Goal: Use online tool/utility: Utilize a website feature to perform a specific function

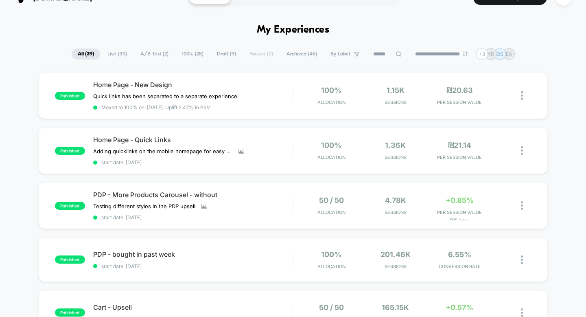
scroll to position [17, 0]
click at [387, 204] on icon at bounding box center [506, 205] width 6 height 6
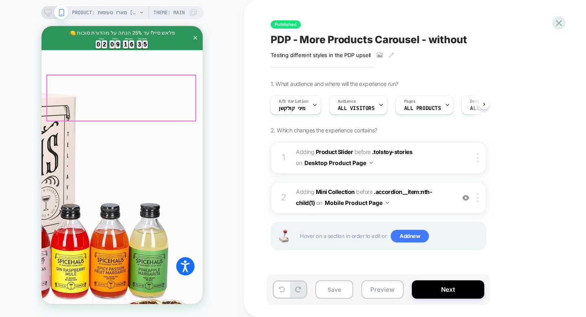
scroll to position [464, 0]
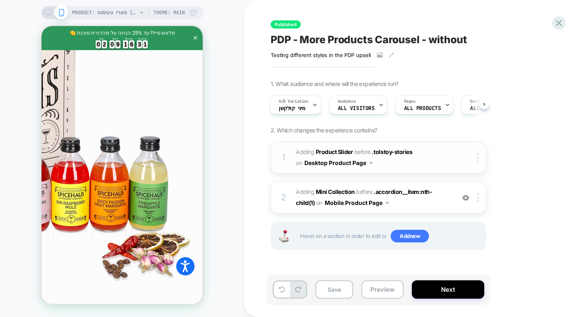
click at [387, 156] on span "#_loomi_addon_1736144959983 Adding Product Slider BEFORE .tolstoy-stories .tols…" at bounding box center [373, 158] width 155 height 22
click at [387, 158] on img at bounding box center [478, 157] width 2 height 9
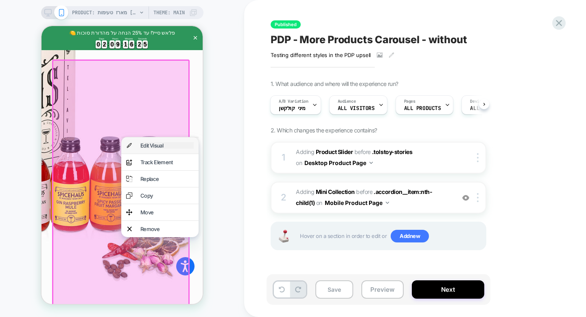
click at [181, 146] on div "Edit Visual" at bounding box center [166, 145] width 53 height 7
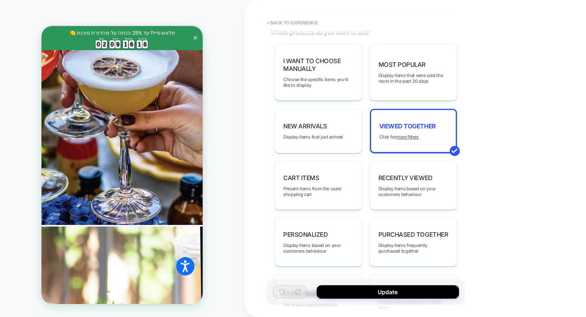
scroll to position [401, 0]
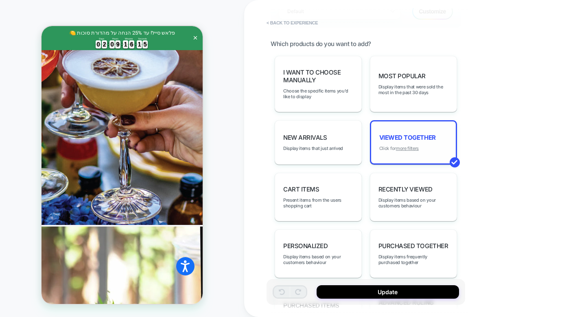
click at [387, 145] on u "more filters" at bounding box center [407, 148] width 23 height 6
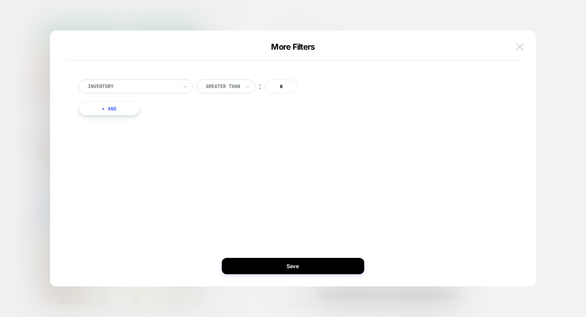
click at [387, 47] on img at bounding box center [519, 46] width 7 height 7
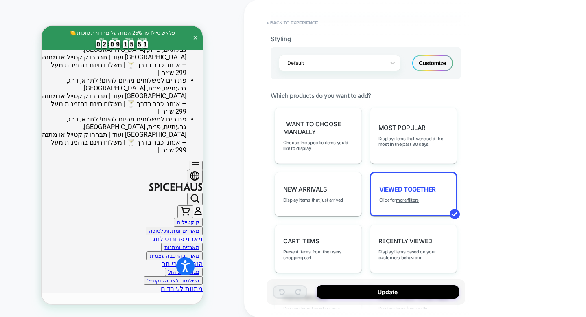
scroll to position [142, 0]
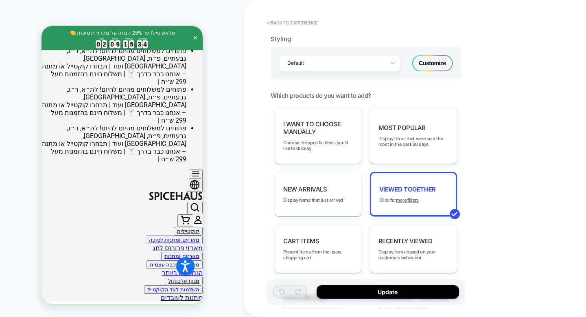
click at [387, 188] on span "Viewed Together" at bounding box center [407, 189] width 57 height 8
click at [387, 197] on u "more filters" at bounding box center [407, 200] width 23 height 6
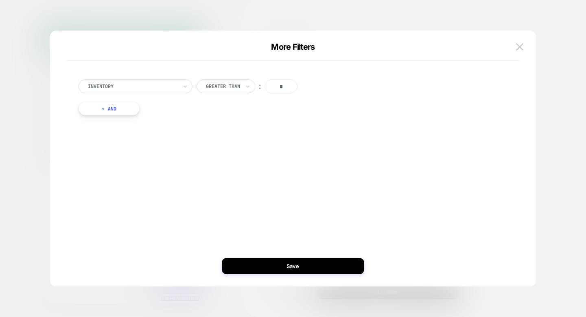
click at [105, 111] on button "+ And" at bounding box center [109, 108] width 61 height 14
click at [387, 50] on img at bounding box center [519, 46] width 7 height 7
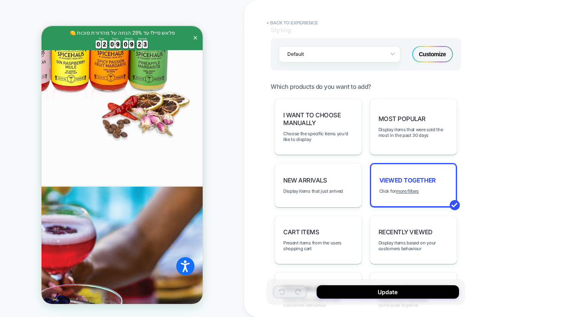
scroll to position [428, 0]
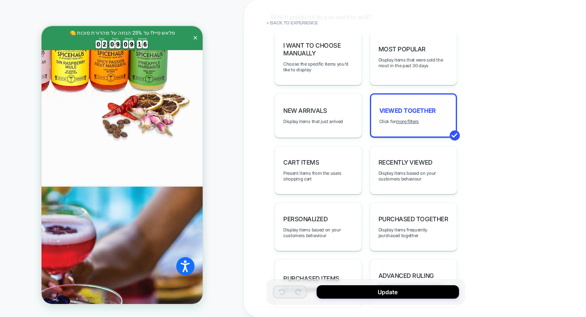
click at [387, 120] on div "Viewed Together Click for more filters" at bounding box center [413, 115] width 87 height 44
click at [387, 118] on u "more filters" at bounding box center [407, 121] width 23 height 6
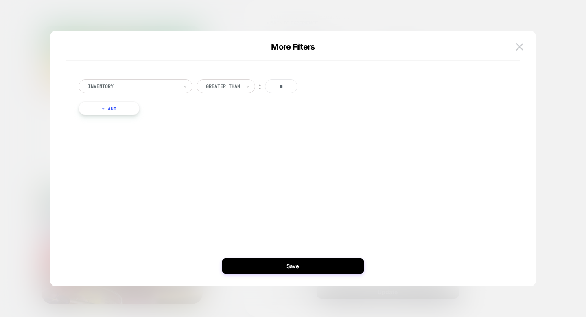
click at [276, 90] on input "*" at bounding box center [281, 86] width 33 height 14
type input "*"
click at [181, 90] on div "Inventory" at bounding box center [136, 86] width 114 height 14
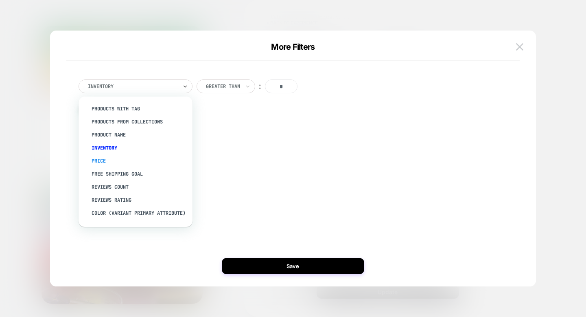
click at [155, 156] on div "Price" at bounding box center [140, 160] width 106 height 13
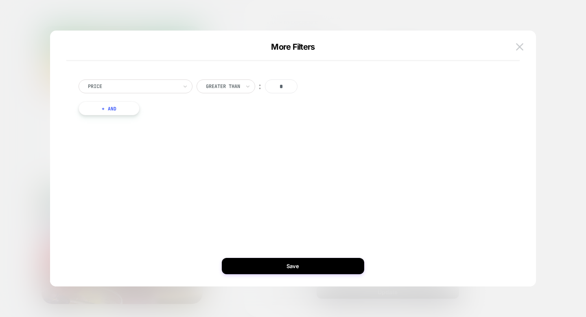
click at [282, 85] on input "*" at bounding box center [281, 86] width 33 height 14
type input "*"
click at [176, 87] on div at bounding box center [133, 86] width 90 height 7
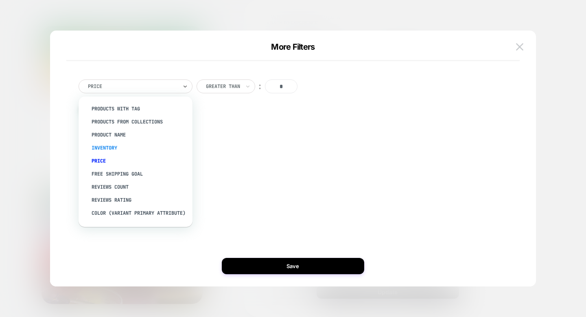
click at [131, 144] on div "Inventory" at bounding box center [140, 147] width 106 height 13
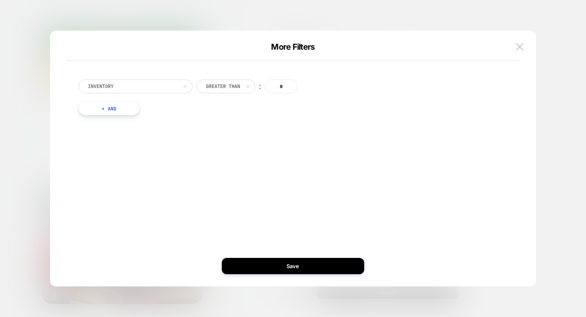
click at [323, 95] on div "Inventory Greater Than ︰ * + And" at bounding box center [288, 97] width 429 height 60
click at [109, 109] on button "+ And" at bounding box center [109, 108] width 61 height 14
click at [280, 87] on input "*" at bounding box center [281, 86] width 33 height 14
type input "*"
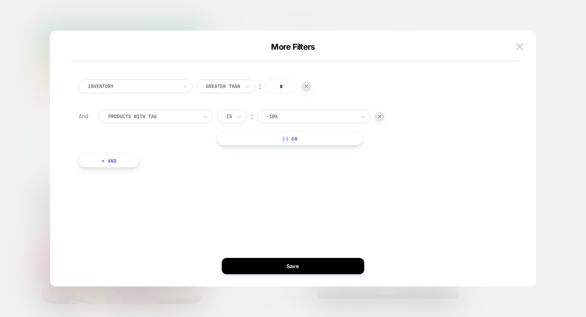
click at [195, 116] on div at bounding box center [153, 116] width 90 height 7
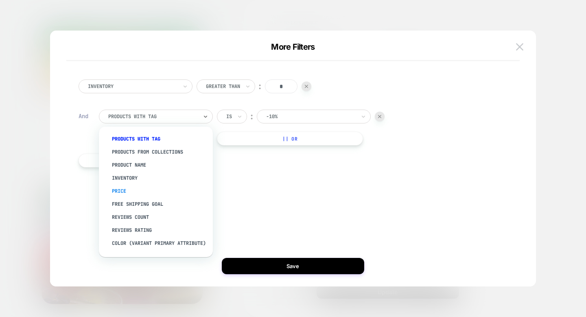
click at [172, 187] on div "Price" at bounding box center [160, 190] width 106 height 13
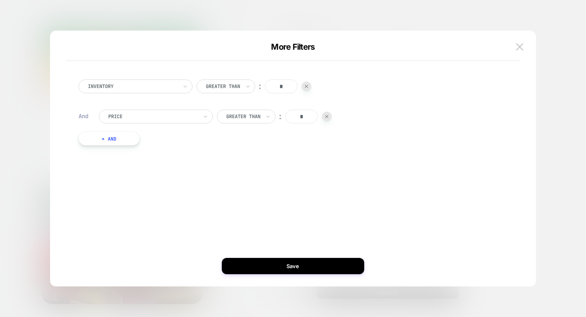
click at [291, 118] on input "*" at bounding box center [301, 116] width 33 height 14
type input "*"
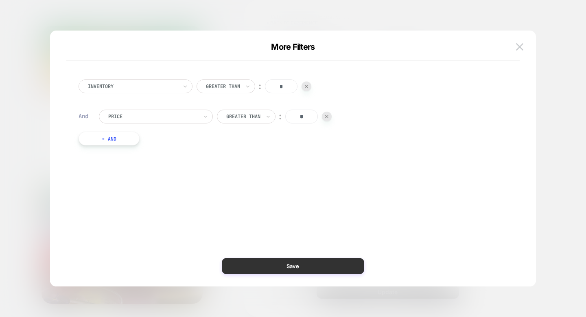
click at [256, 263] on button "Save" at bounding box center [293, 266] width 142 height 16
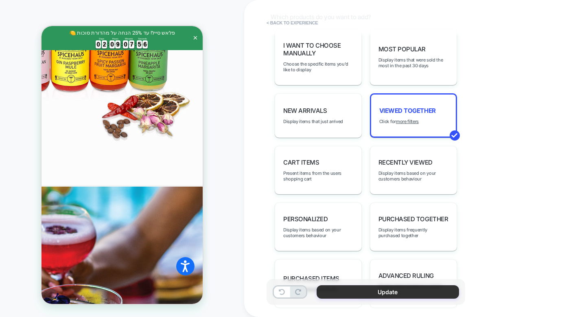
click at [376, 296] on button "Update" at bounding box center [388, 291] width 142 height 13
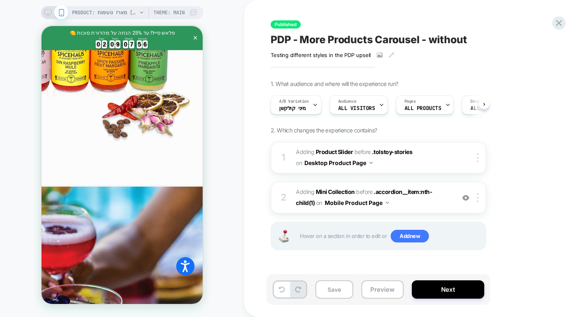
scroll to position [0, 0]
click at [387, 199] on span "#_loomi_addon_1737468830922 Adding Mini Collection BEFORE .accordion__item:nth-…" at bounding box center [373, 197] width 155 height 22
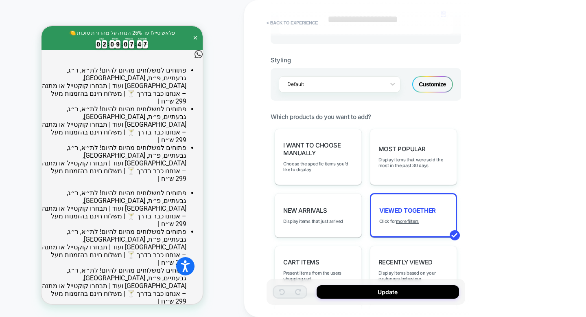
scroll to position [445, 0]
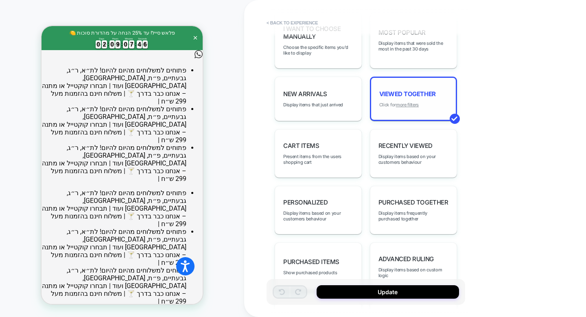
click at [387, 102] on u "more filters" at bounding box center [407, 105] width 23 height 6
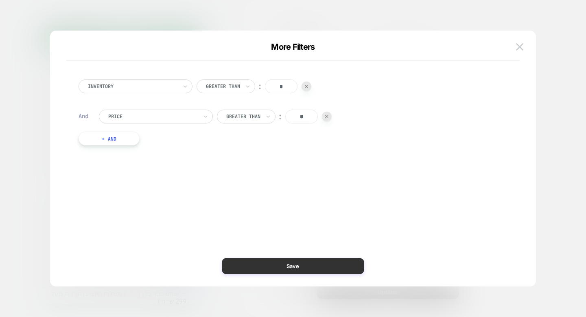
click at [321, 264] on button "Save" at bounding box center [293, 266] width 142 height 16
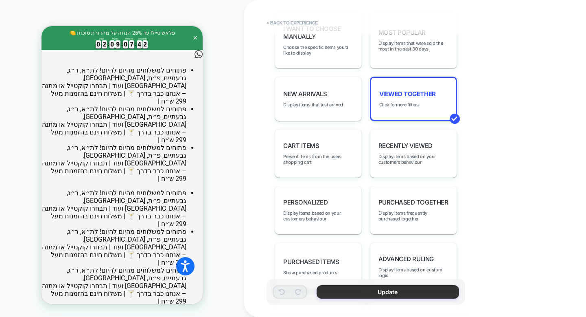
click at [387, 296] on button "Update" at bounding box center [388, 291] width 142 height 13
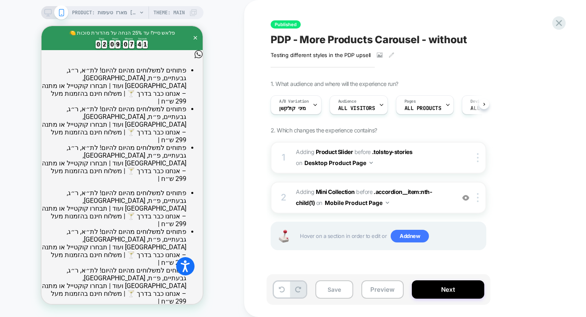
scroll to position [0, 0]
click at [382, 167] on span "#_loomi_addon_1736144959983 Adding Product Slider BEFORE .tolstoy-stories .tols…" at bounding box center [373, 158] width 155 height 22
click at [387, 162] on span "#_loomi_addon_1736144959983 Adding Product Slider BEFORE .tolstoy-stories .tols…" at bounding box center [373, 158] width 155 height 22
click at [323, 295] on button "Save" at bounding box center [334, 289] width 38 height 18
click at [343, 290] on button "Save" at bounding box center [334, 289] width 38 height 18
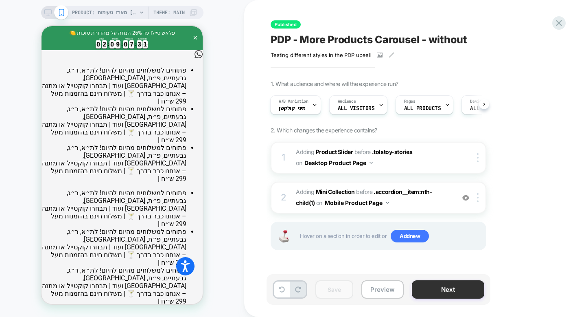
click at [387, 297] on button "Next" at bounding box center [448, 289] width 72 height 18
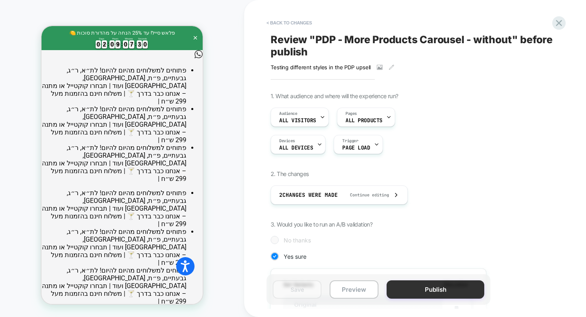
scroll to position [0, 1]
click at [387, 281] on button "Publish" at bounding box center [436, 289] width 98 height 18
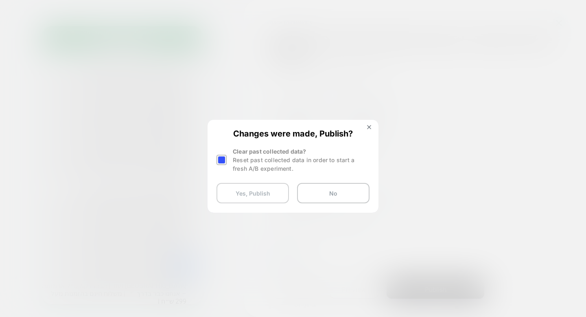
click at [258, 187] on button "Yes, Publish" at bounding box center [253, 193] width 72 height 20
